Goal: Check status

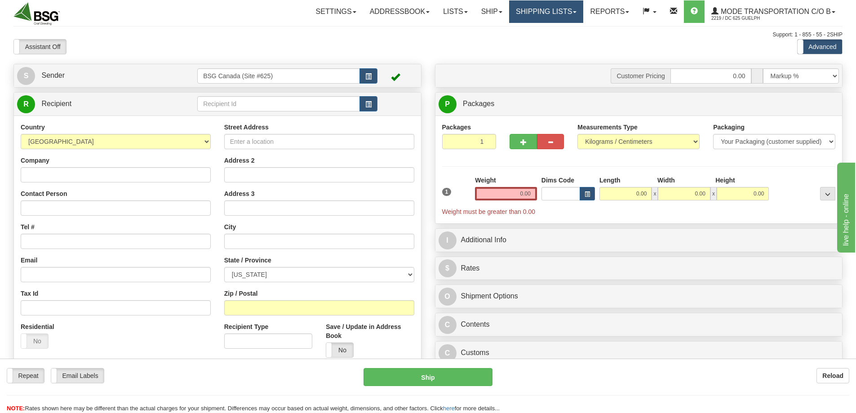
click at [515, 12] on link "Shipping lists" at bounding box center [546, 11] width 74 height 22
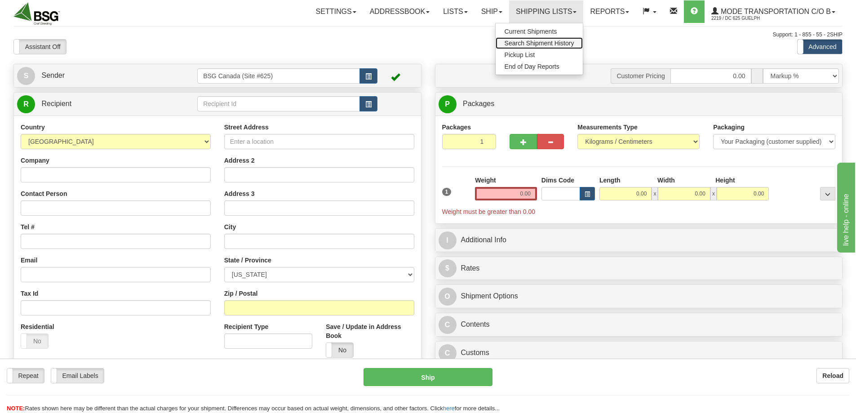
click at [509, 40] on span "Search Shipment History" at bounding box center [540, 43] width 70 height 7
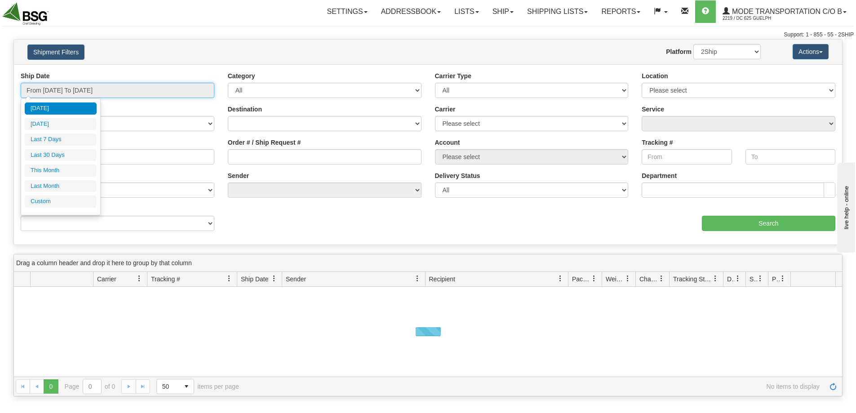
click at [87, 89] on input "From 09/16/2025 To 09/17/2025" at bounding box center [118, 90] width 194 height 15
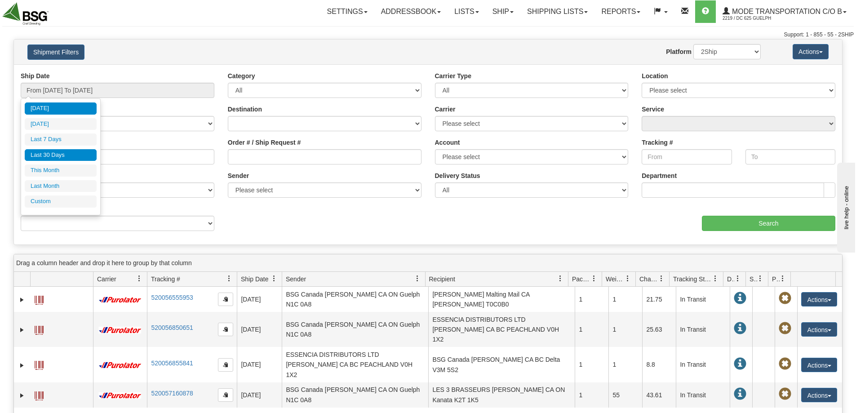
click at [63, 150] on li "Last 30 Days" at bounding box center [61, 155] width 72 height 12
type input "From 08/19/2025 To 09/17/2025"
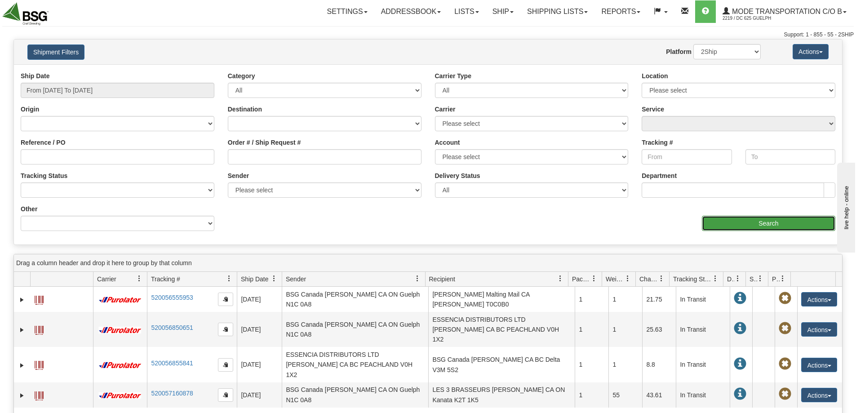
click at [745, 224] on input "Search" at bounding box center [768, 223] width 133 height 15
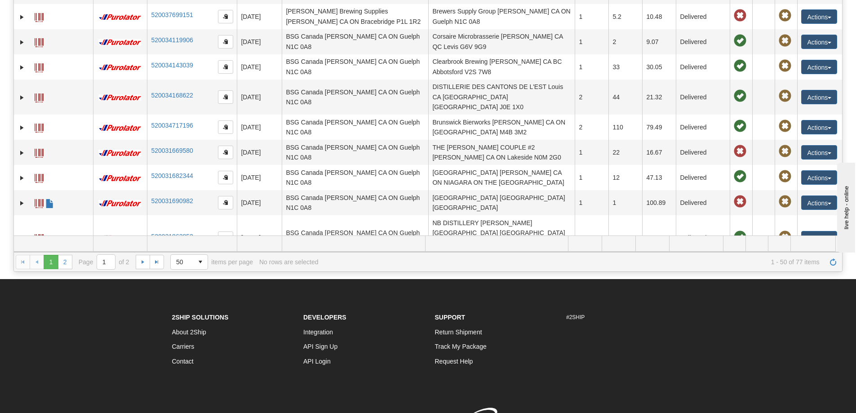
scroll to position [135, 0]
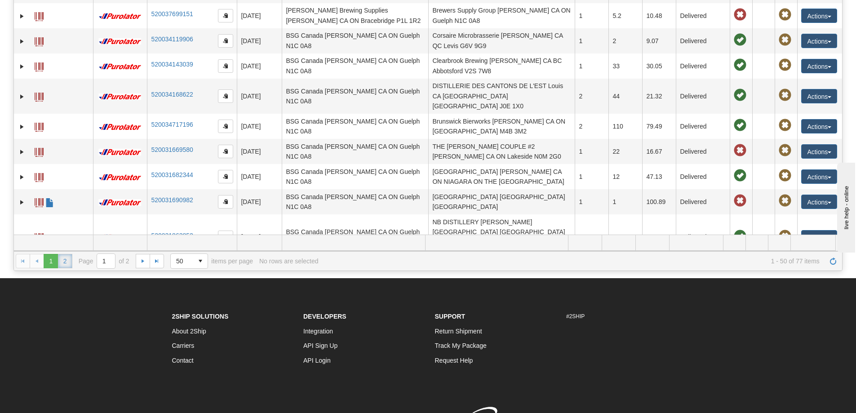
click at [67, 256] on link "2" at bounding box center [65, 261] width 14 height 14
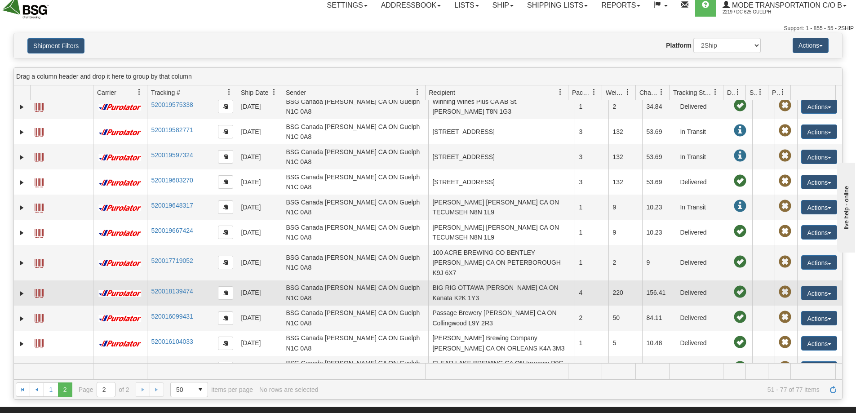
scroll to position [417, 0]
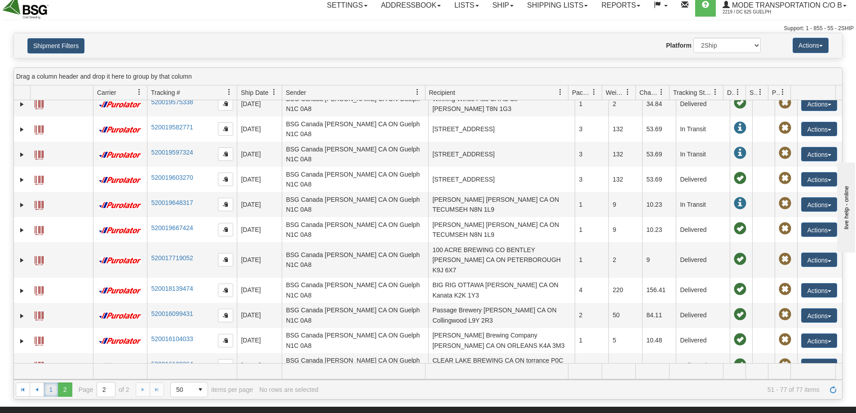
click at [49, 388] on link "1" at bounding box center [51, 389] width 14 height 14
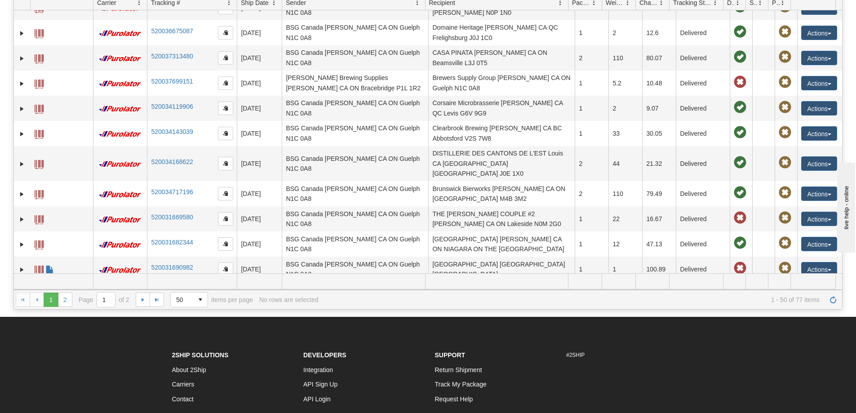
scroll to position [951, 0]
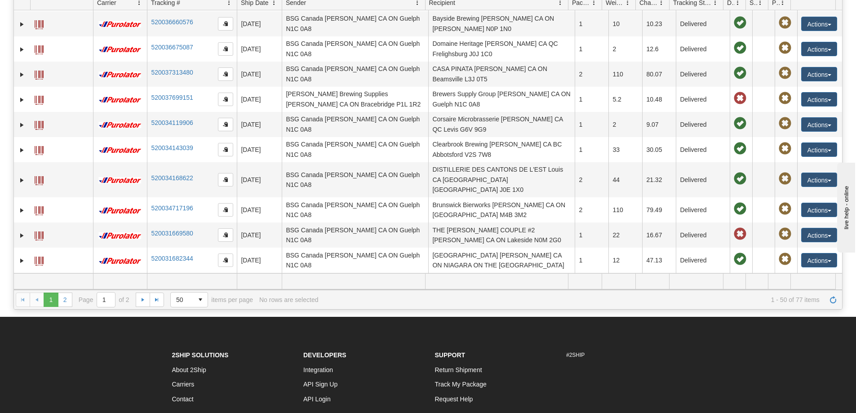
click at [530, 273] on td "Ceaders Maltings QC Laboratory GB SFK Stowmarket IP14 2AG" at bounding box center [501, 285] width 147 height 25
drag, startPoint x: 187, startPoint y: 204, endPoint x: 127, endPoint y: 211, distance: 60.7
click at [127, 273] on tr "31548209 2219 520031690982 08/29/2025 08/29/2025 11:29:04 AM BSG Canada Patrick…" at bounding box center [428, 285] width 828 height 25
click at [183, 280] on link "520031690982" at bounding box center [172, 283] width 42 height 7
